Goal: Task Accomplishment & Management: Use online tool/utility

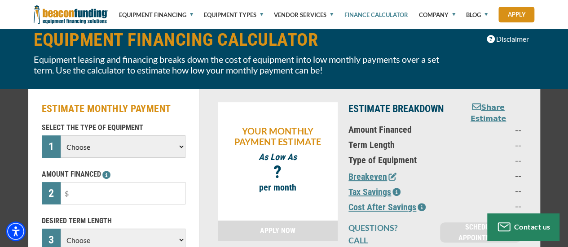
scroll to position [47, 0]
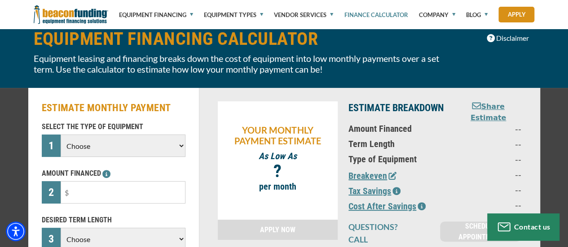
click at [172, 139] on select "Choose Backhoe Boom/Bucket Truck Chipper Commercial Mower Crane DTG/DTF Printin…" at bounding box center [123, 146] width 124 height 22
select select "23"
click at [61, 135] on select "Choose Backhoe Boom/Bucket Truck Chipper Commercial Mower Crane DTG/DTF Printin…" at bounding box center [123, 146] width 124 height 22
click at [141, 190] on input "text" at bounding box center [123, 192] width 124 height 22
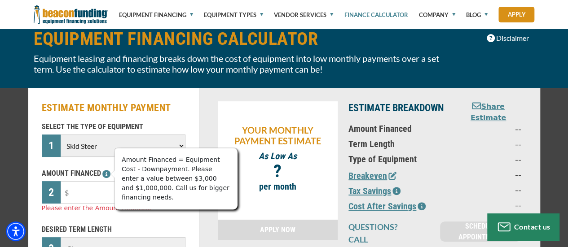
click at [104, 175] on icon at bounding box center [106, 174] width 8 height 8
click at [110, 206] on div "Please enter the Amount Financed." at bounding box center [114, 208] width 144 height 9
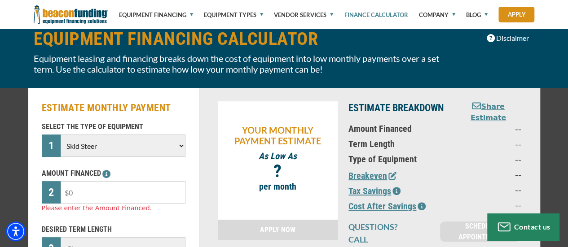
click at [104, 197] on input "text" at bounding box center [123, 192] width 124 height 22
type input "$58,000"
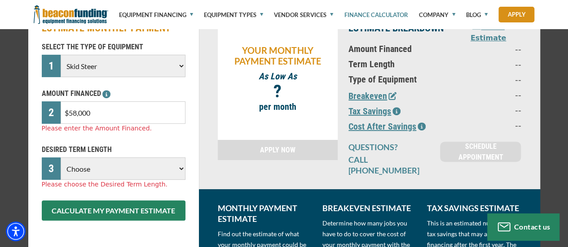
scroll to position [159, 0]
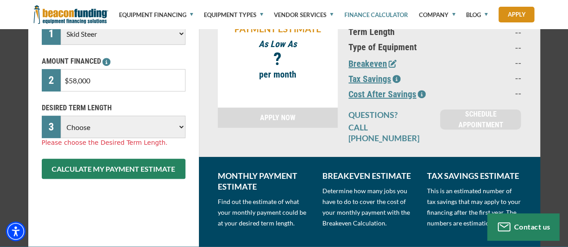
click at [179, 148] on div "SELECT THE TYPE OF EQUIPMENT 1 Choose Backhoe Boom/Bucket Truck Chipper Commerc…" at bounding box center [113, 94] width 154 height 170
select select "60"
click at [61, 116] on select "Choose 36 Months 48 Months 60 Months" at bounding box center [123, 127] width 124 height 22
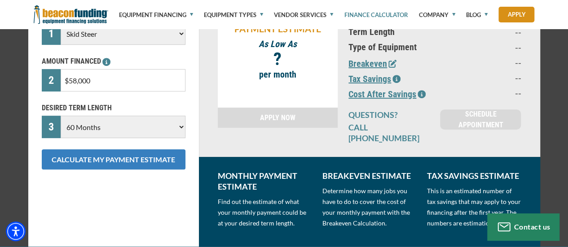
click at [110, 166] on button "CALCULATE MY PAYMENT ESTIMATE" at bounding box center [114, 159] width 144 height 20
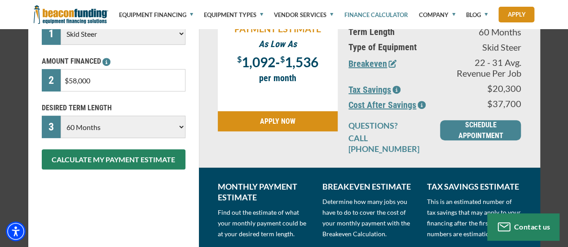
scroll to position [101, 0]
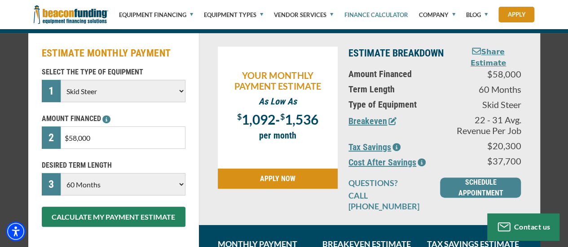
click at [399, 143] on icon "button" at bounding box center [396, 147] width 8 height 8
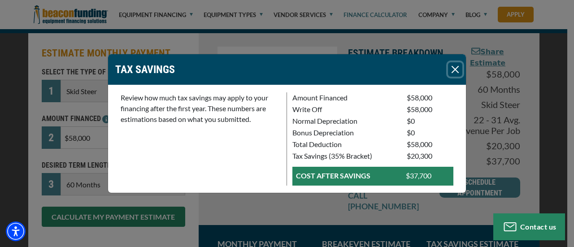
click at [462, 66] on button "Close" at bounding box center [455, 69] width 14 height 14
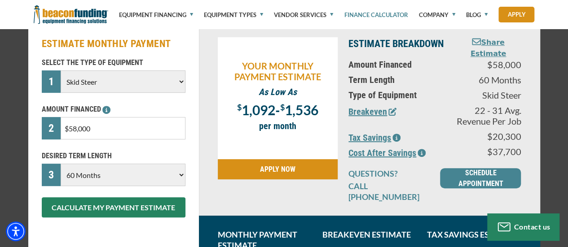
scroll to position [106, 0]
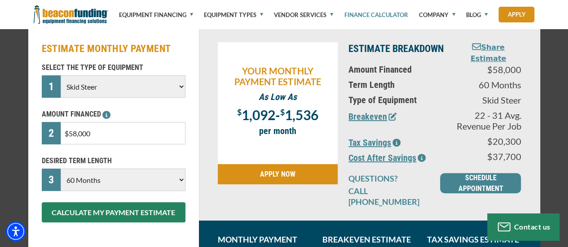
click at [398, 139] on icon "button" at bounding box center [396, 143] width 8 height 8
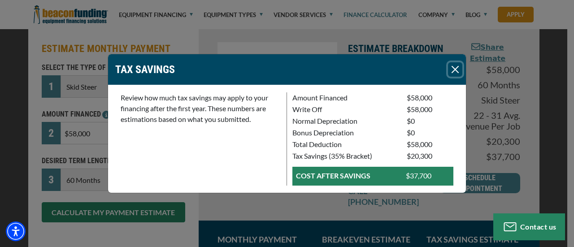
click at [460, 70] on button "Close" at bounding box center [455, 69] width 14 height 14
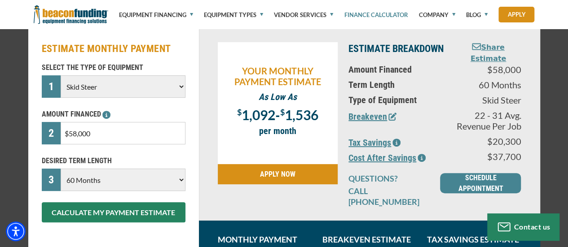
click at [423, 155] on icon "button" at bounding box center [421, 158] width 8 height 8
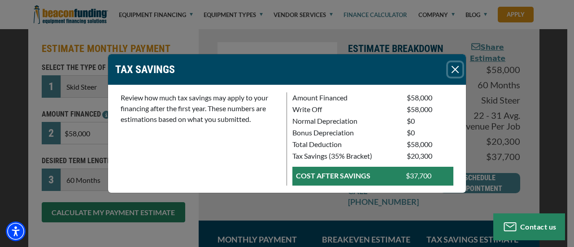
click at [459, 69] on button "Close" at bounding box center [455, 69] width 14 height 14
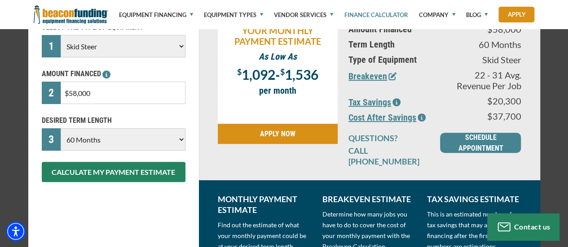
scroll to position [145, 0]
